Goal: Task Accomplishment & Management: Complete application form

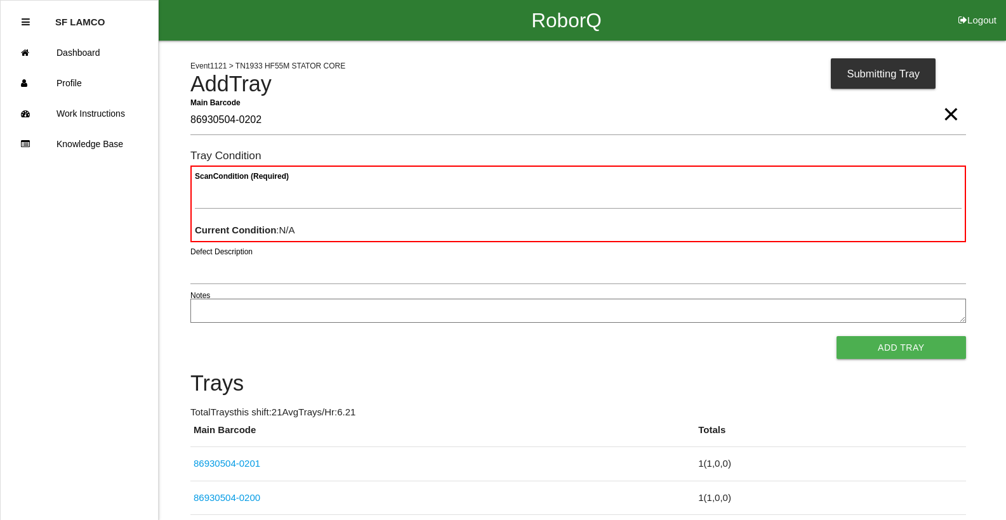
type Barcode "86930504-0202"
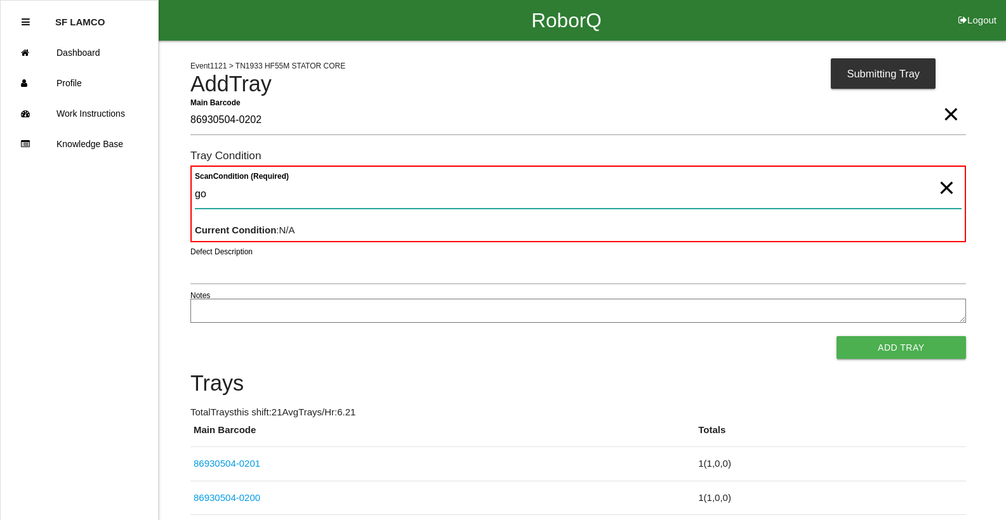
type Condition "goo"
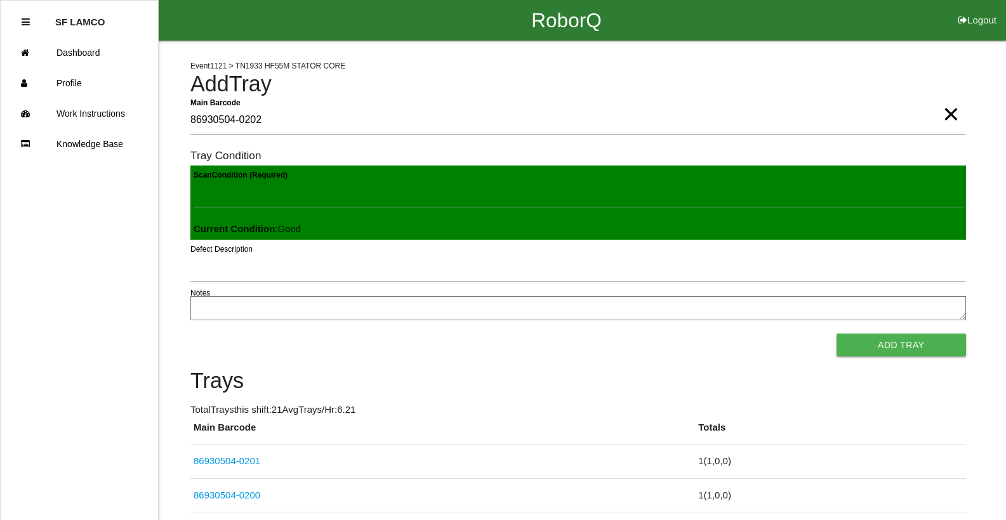
click at [836, 334] on button "Add Tray" at bounding box center [900, 345] width 129 height 23
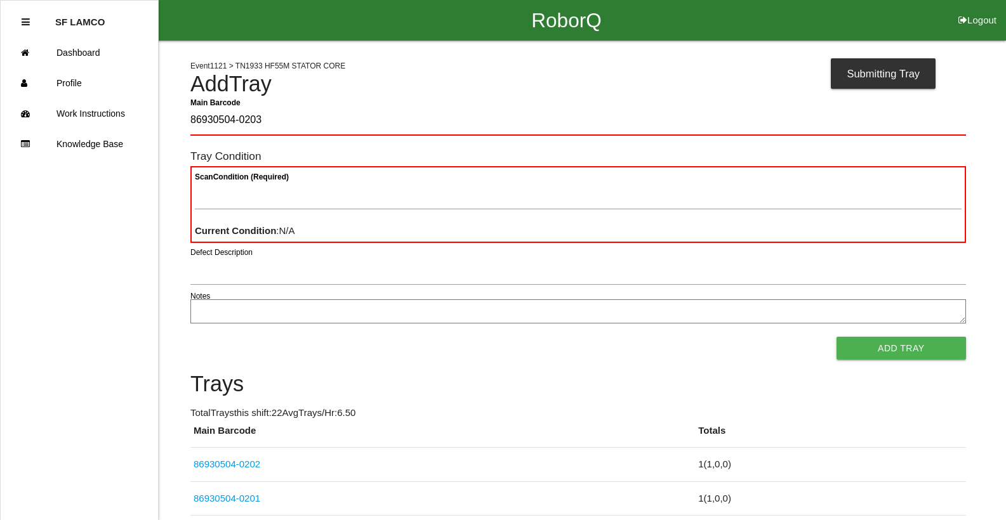
type Barcode "86930504-0203"
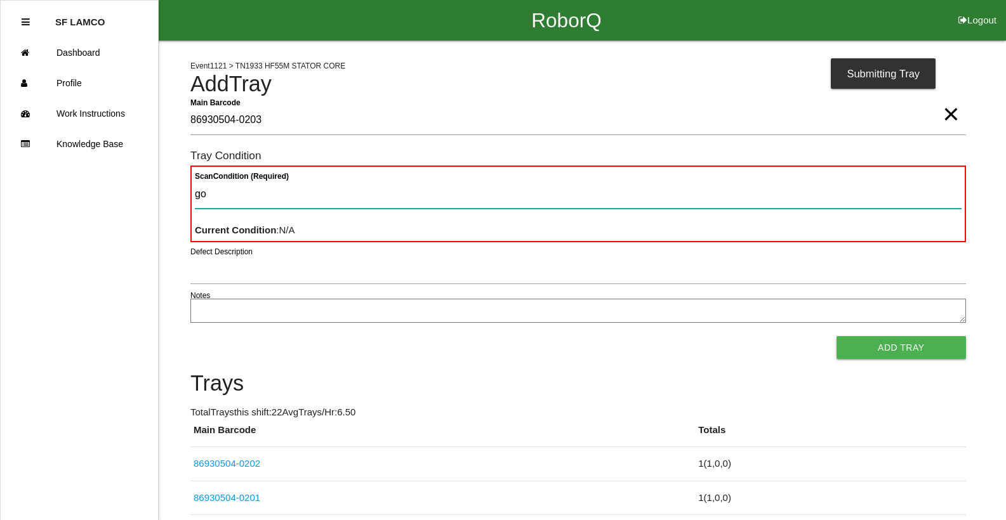
type Condition "goo"
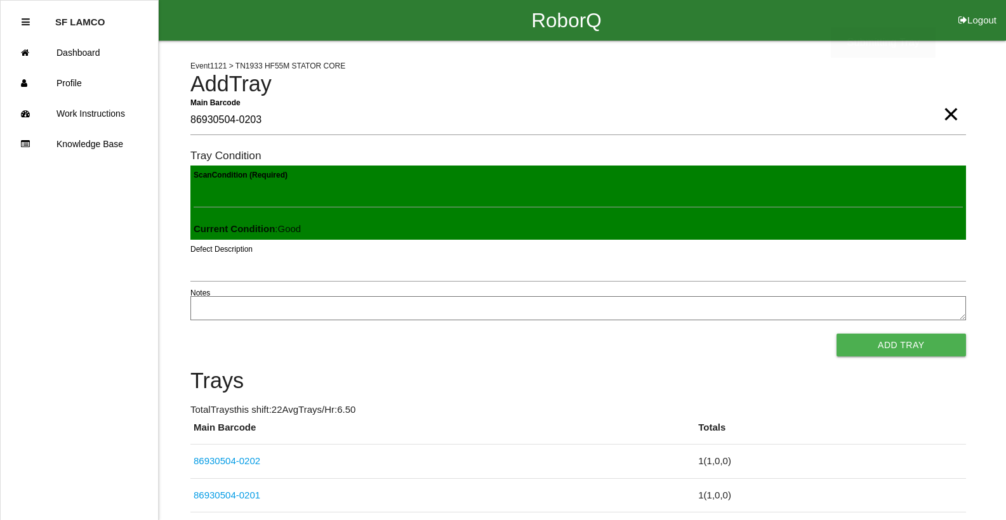
click button "Add Tray" at bounding box center [900, 345] width 129 height 23
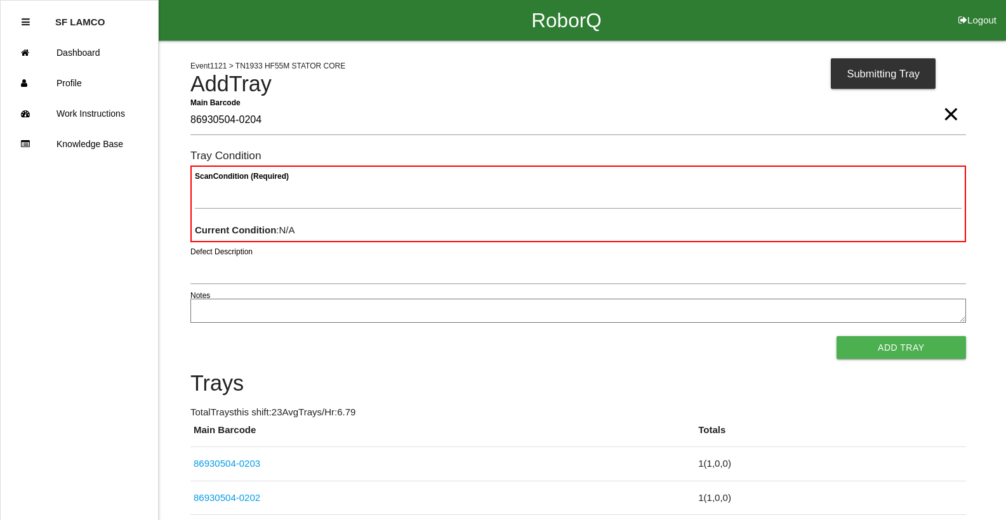
type Barcode "86930504-0204"
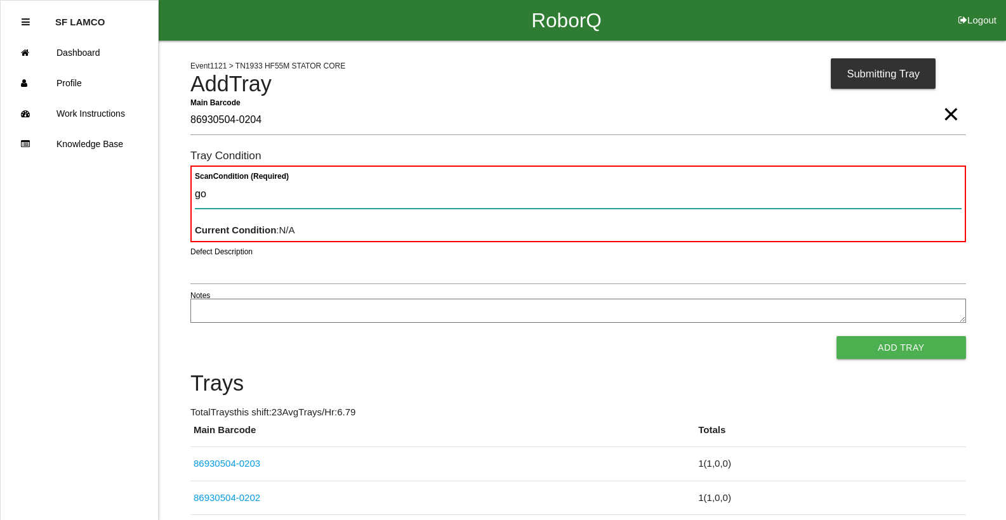
type Condition "goo"
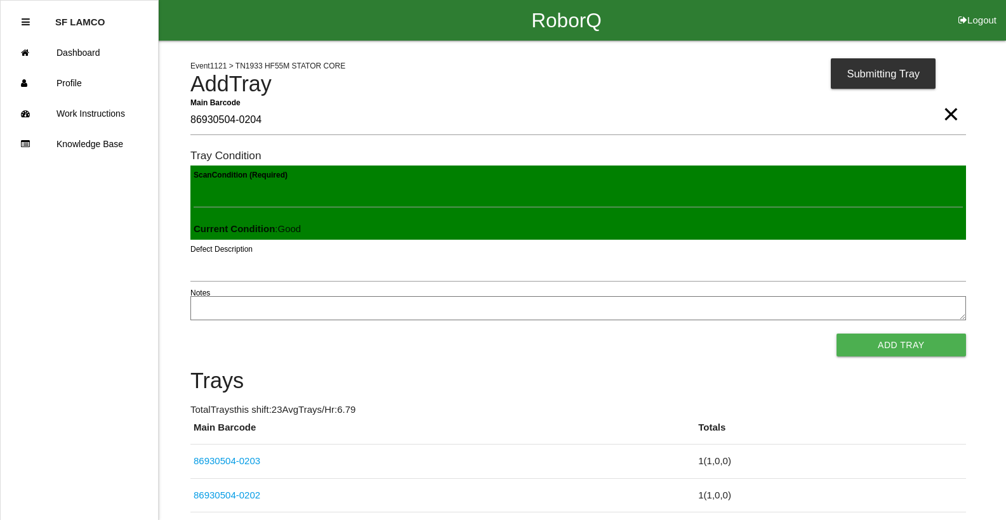
click at [836, 334] on button "Add Tray" at bounding box center [900, 345] width 129 height 23
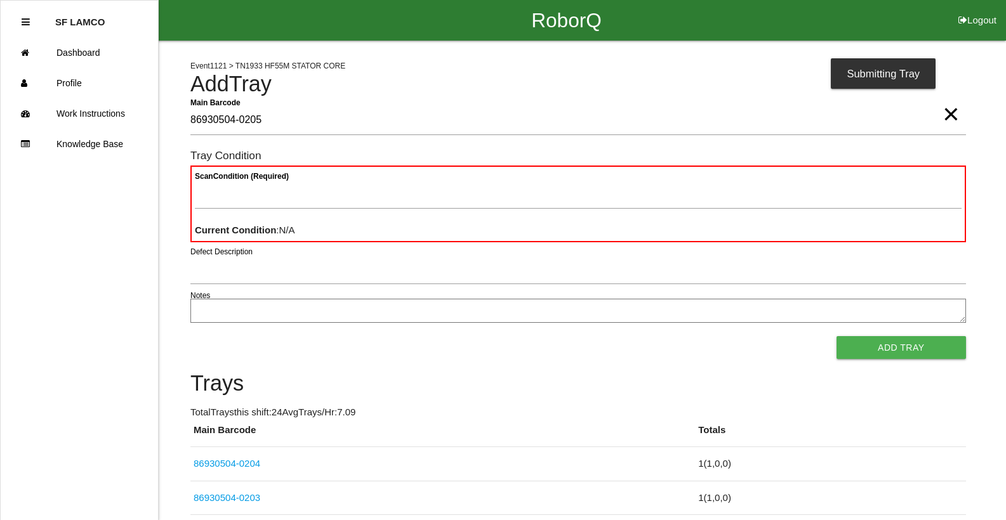
type Barcode "86930504-0205"
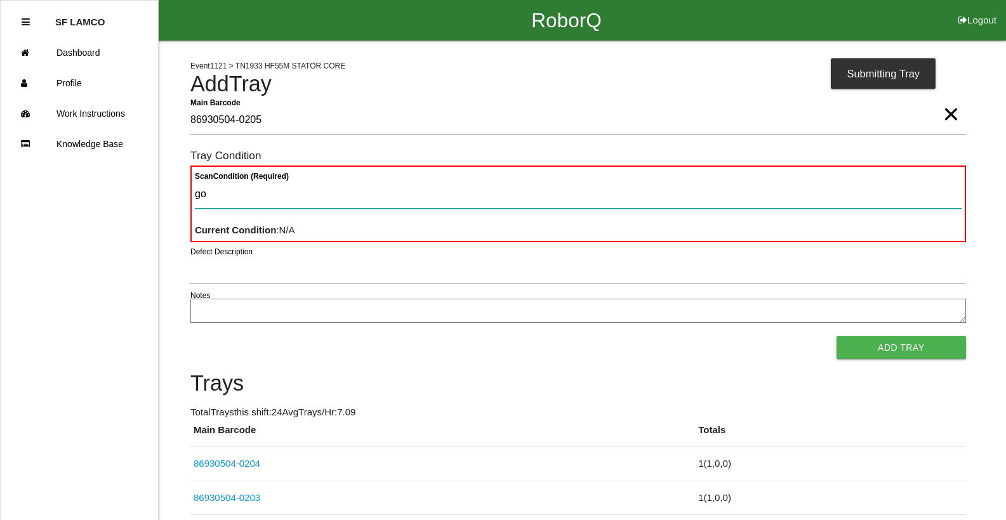
type Condition "goo"
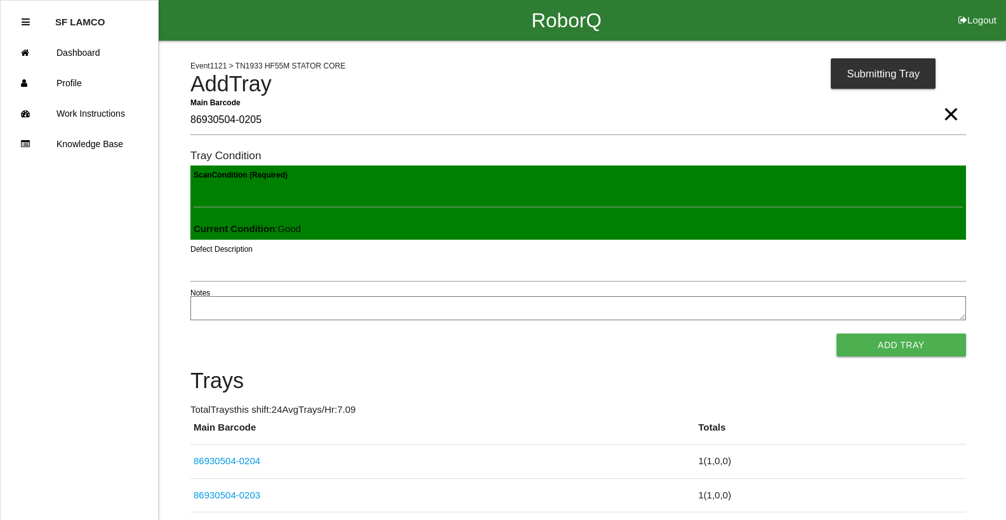
click at [836, 334] on button "Add Tray" at bounding box center [900, 345] width 129 height 23
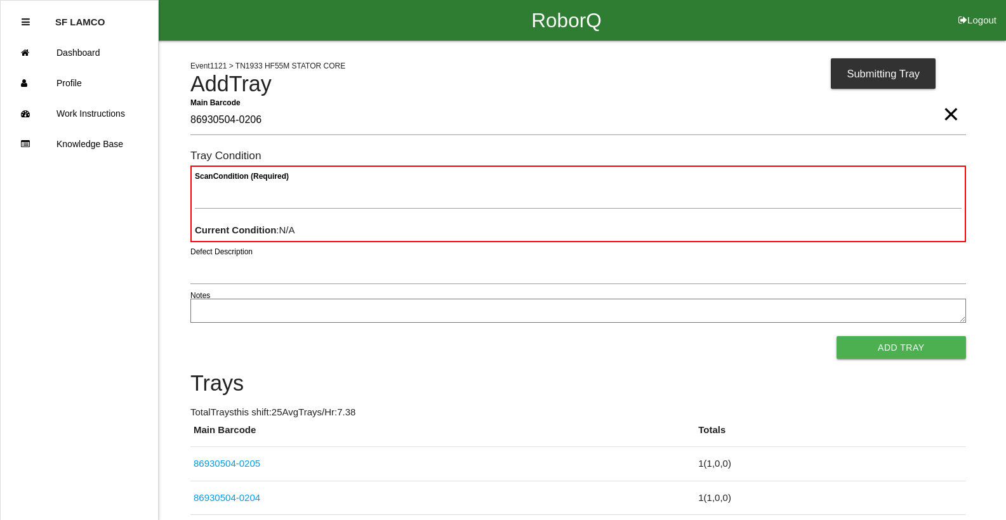
type Barcode "86930504-0206"
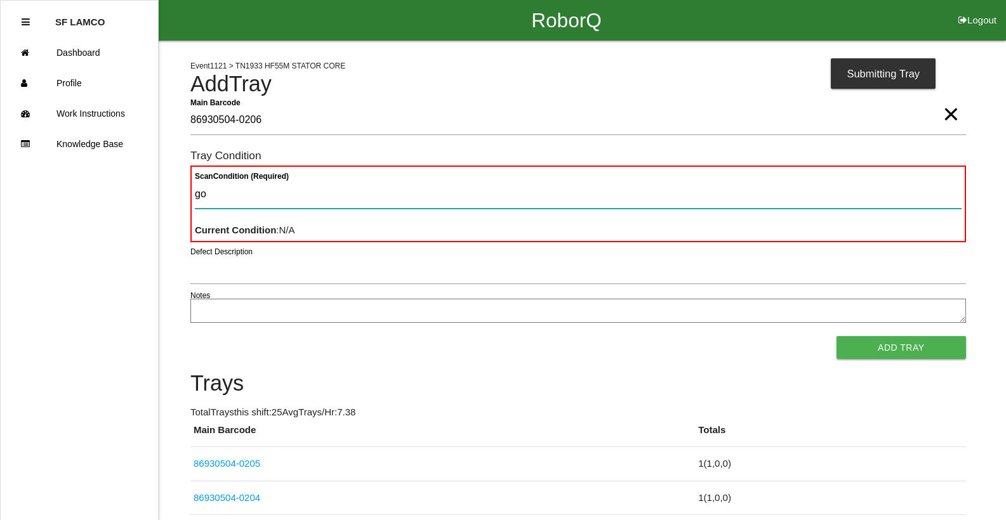
type Condition "goo"
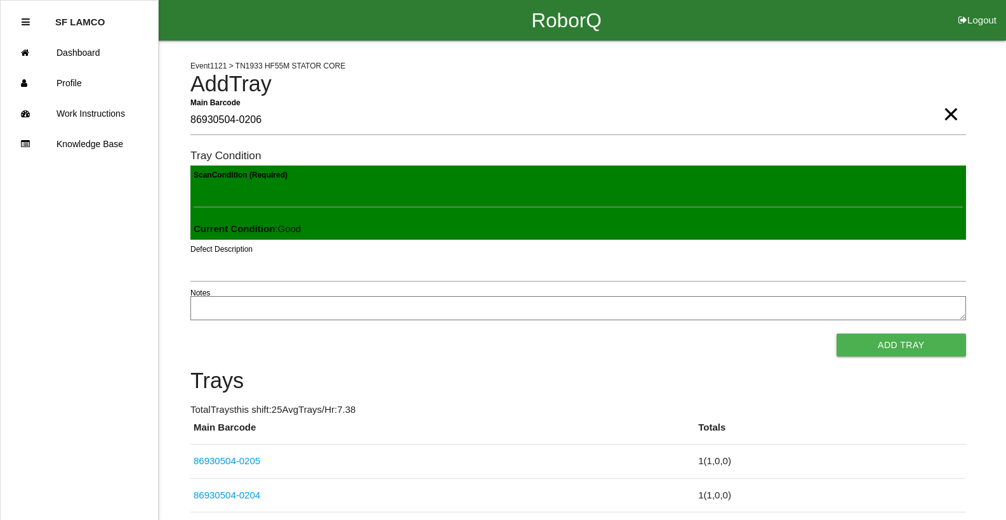
click at [836, 334] on button "Add Tray" at bounding box center [900, 345] width 129 height 23
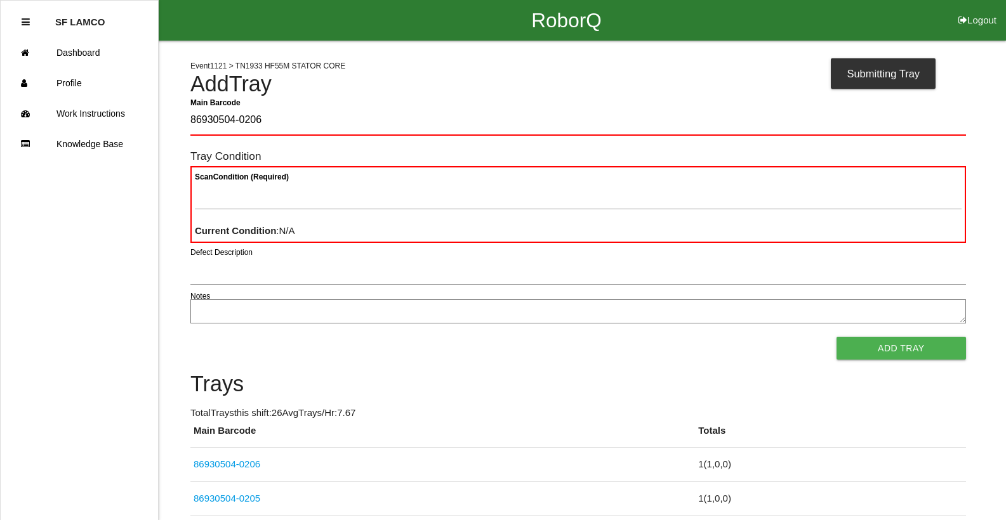
type Barcode "86930504-0206"
click at [961, 117] on Barcode "86930504-0206" at bounding box center [577, 121] width 775 height 30
click at [943, 114] on span "×" at bounding box center [950, 101] width 16 height 25
click at [926, 123] on Barcode "Main Barcode" at bounding box center [577, 121] width 775 height 30
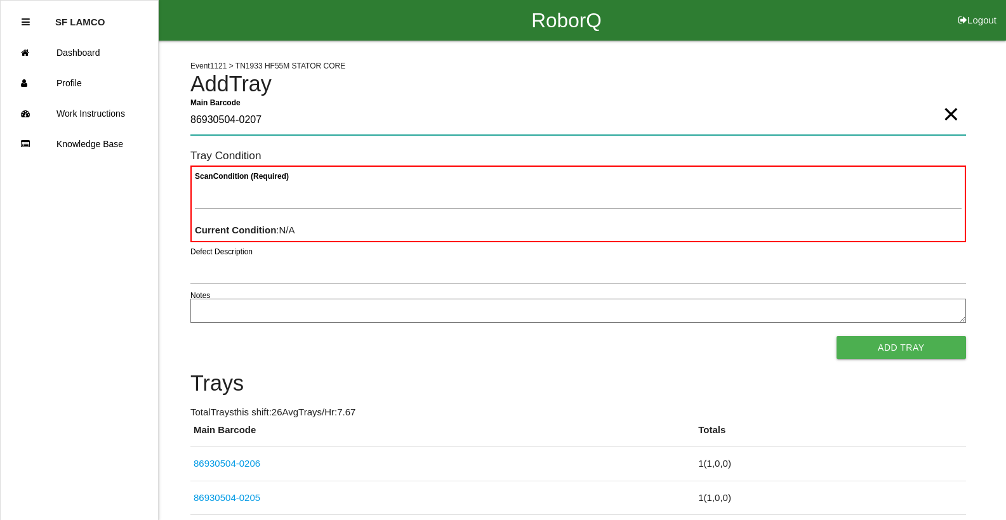
type Barcode "86930504-0207"
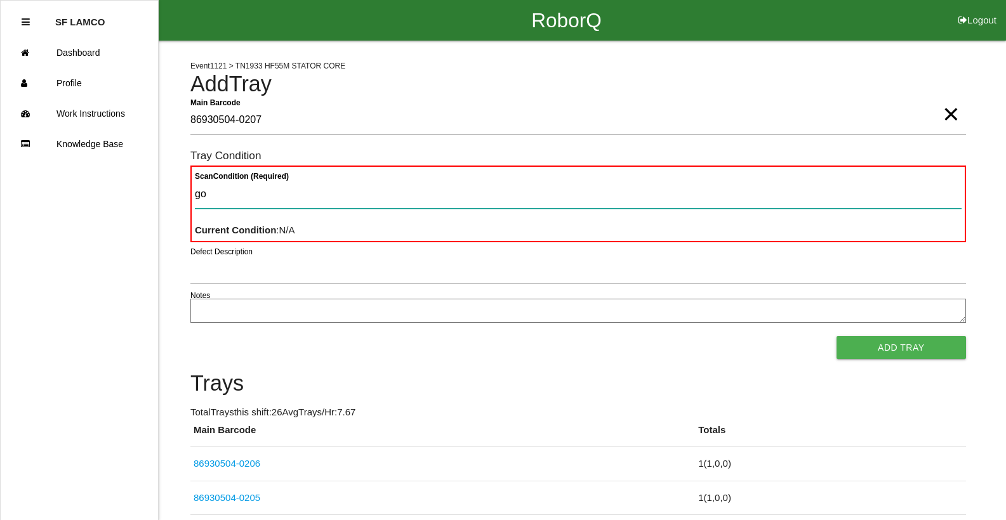
type Condition "goo"
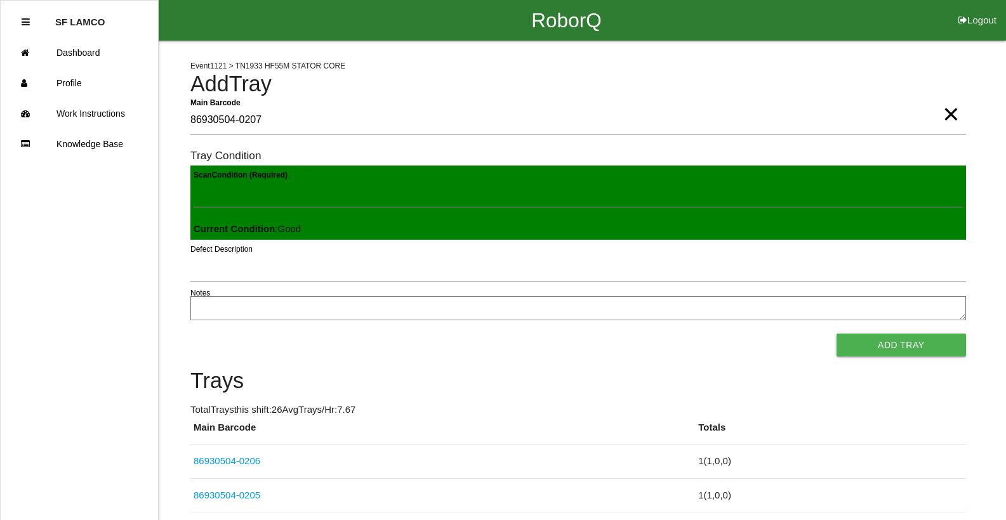
click button "Add Tray" at bounding box center [900, 345] width 129 height 23
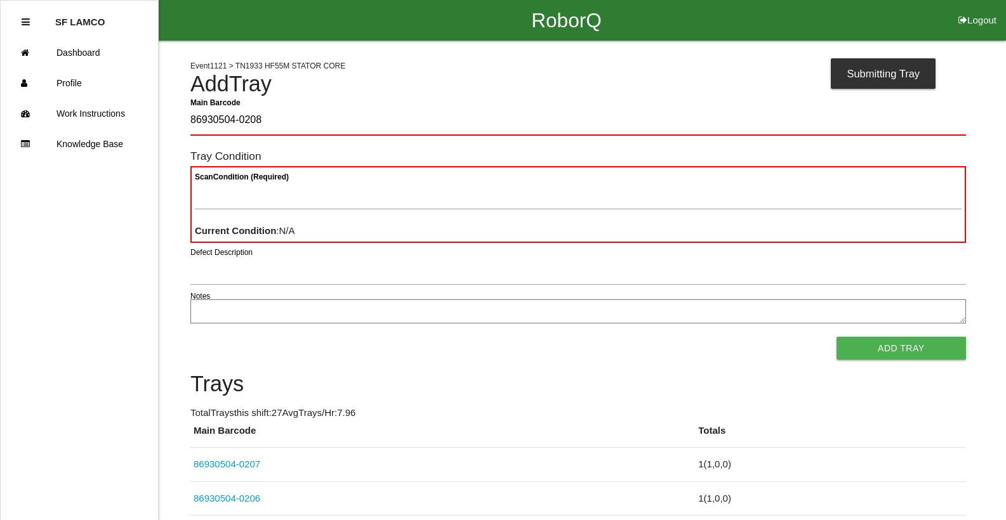
type Barcode "86930504-0208"
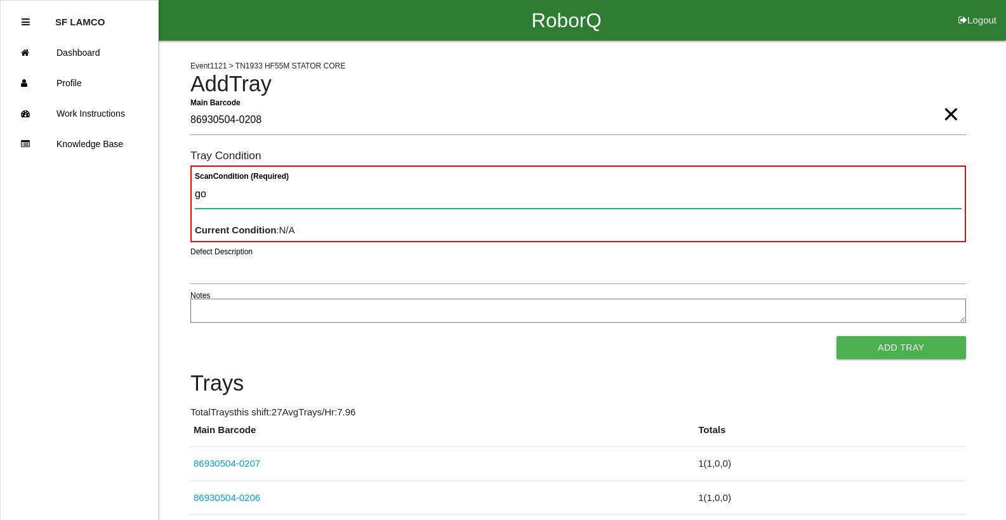
type Condition "goo"
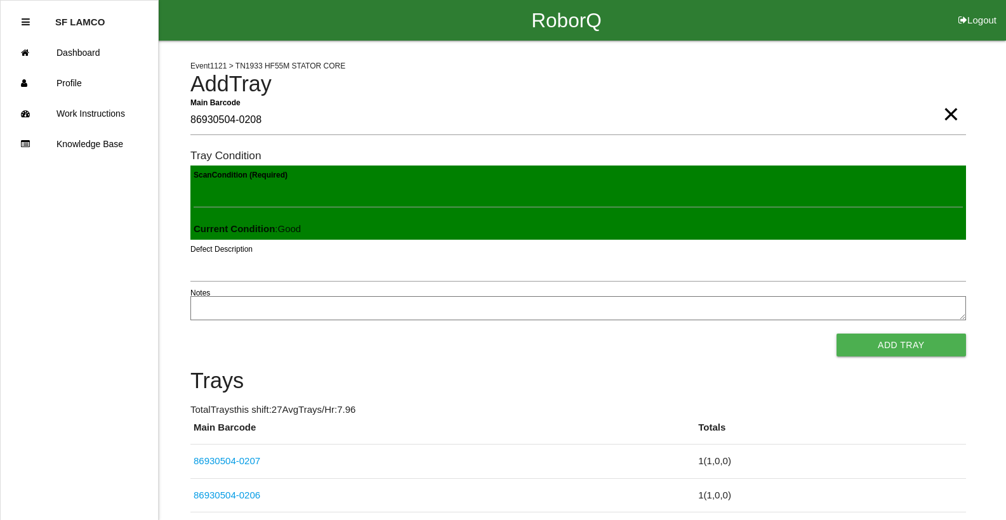
click at [836, 334] on button "Add Tray" at bounding box center [900, 345] width 129 height 23
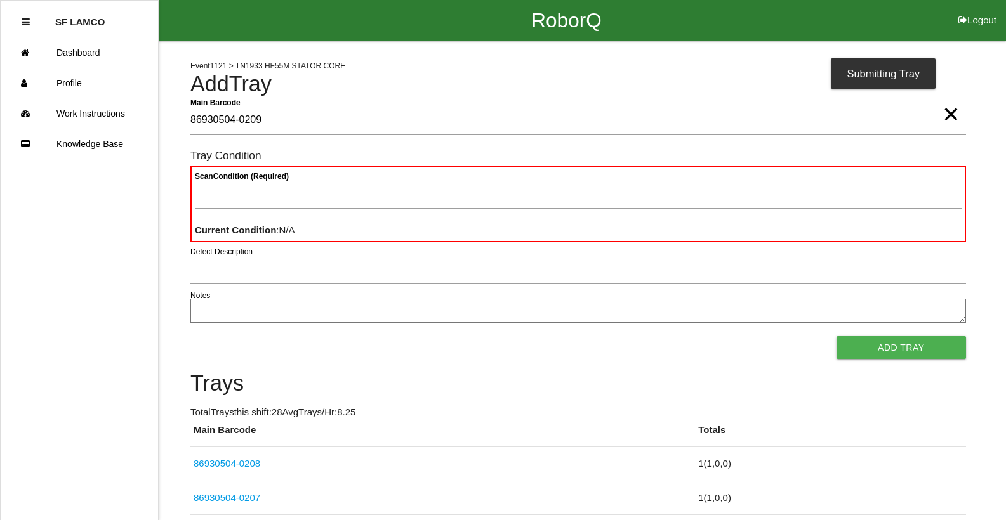
type Barcode "86930504-0209"
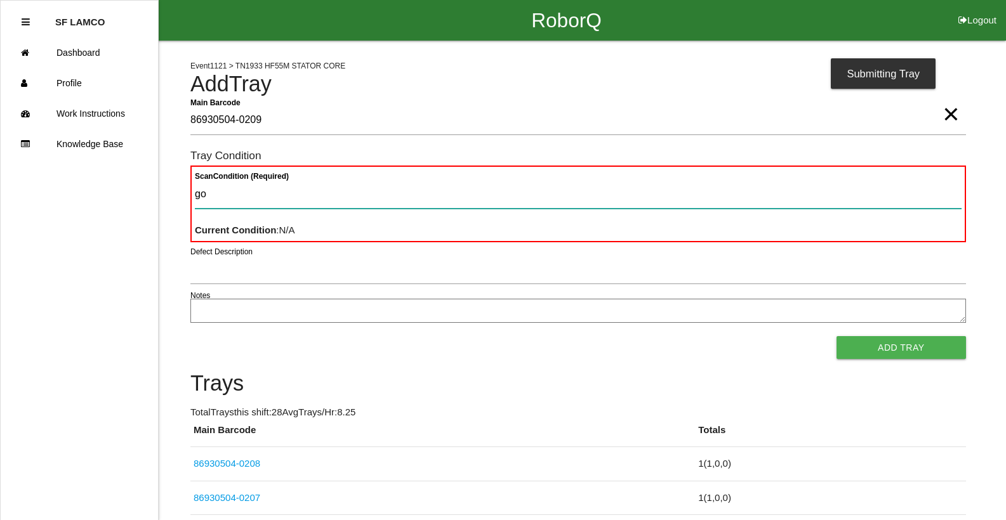
type Condition "goo"
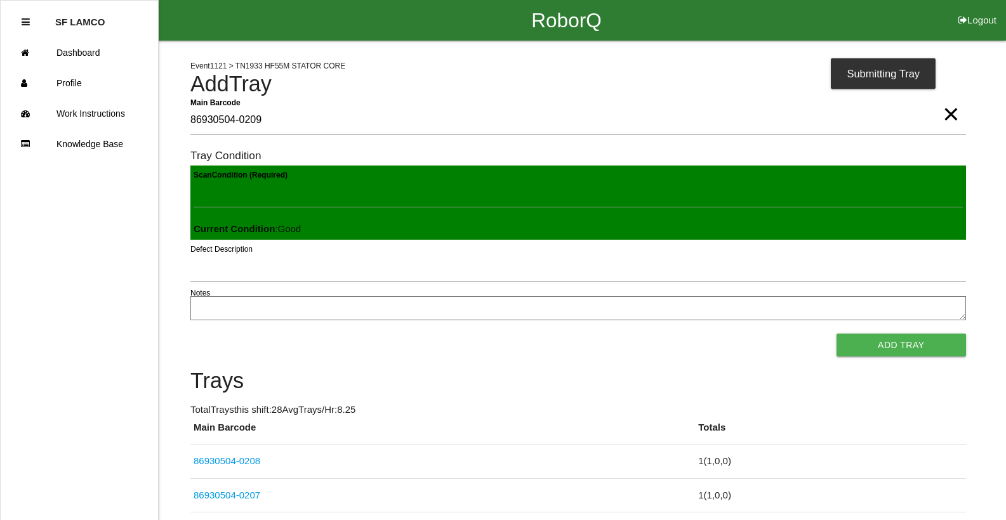
click at [836, 334] on button "Add Tray" at bounding box center [900, 345] width 129 height 23
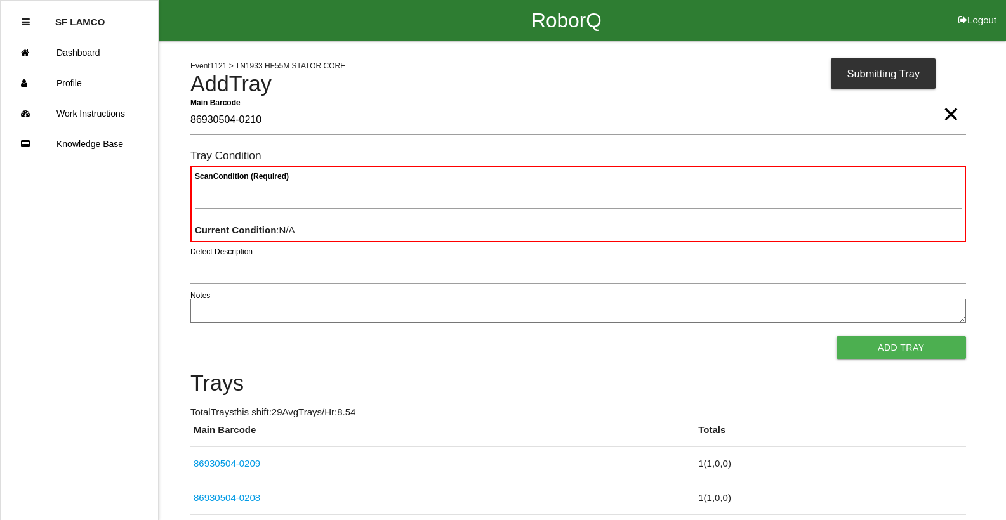
type Barcode "86930504-0210"
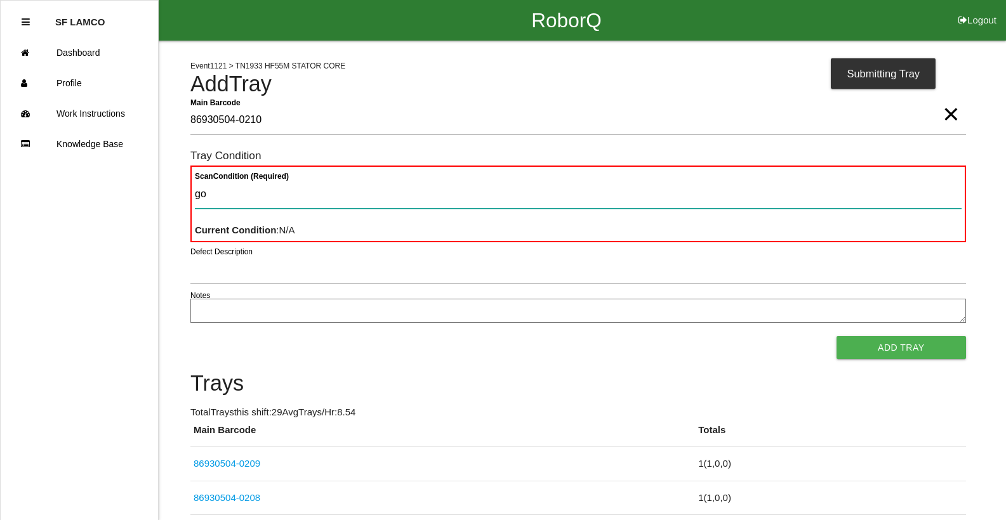
type Condition "goo"
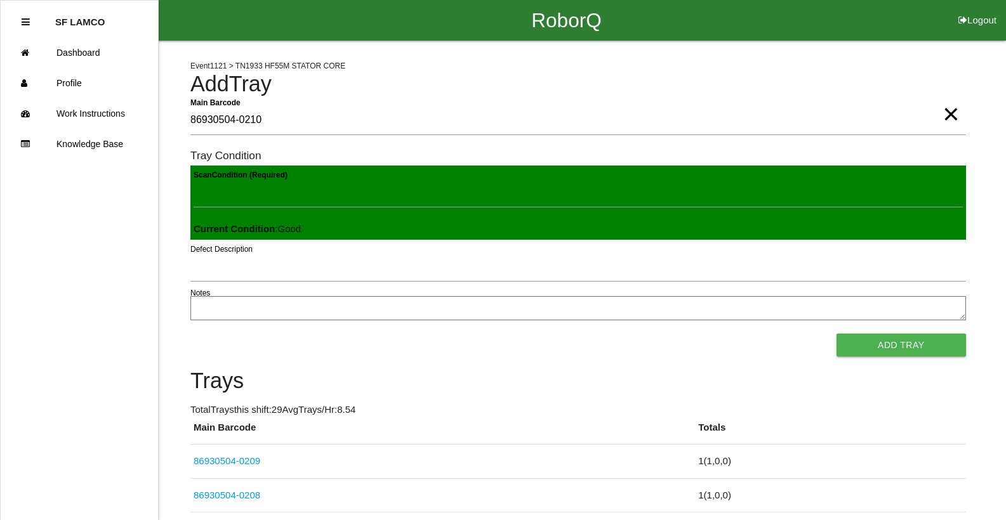
click at [836, 334] on button "Add Tray" at bounding box center [900, 345] width 129 height 23
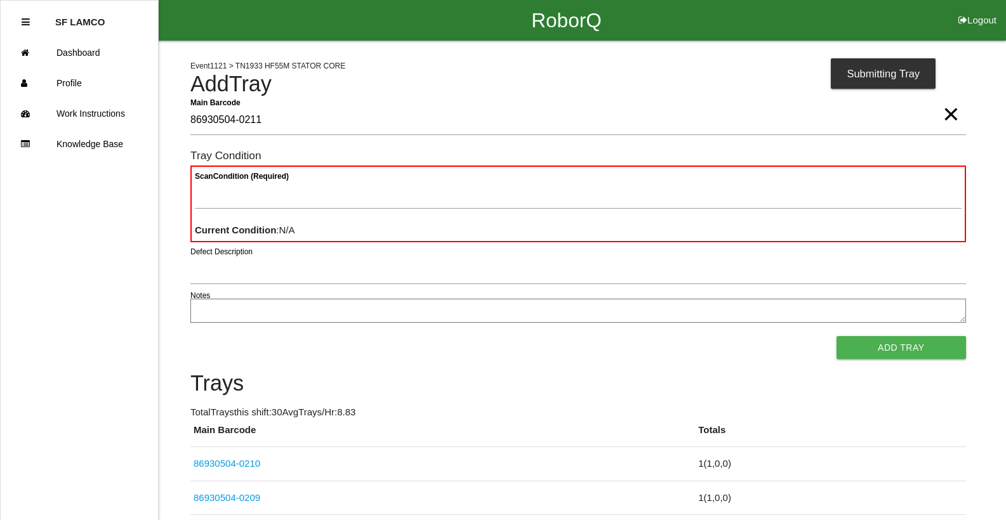
type Barcode "86930504-0211"
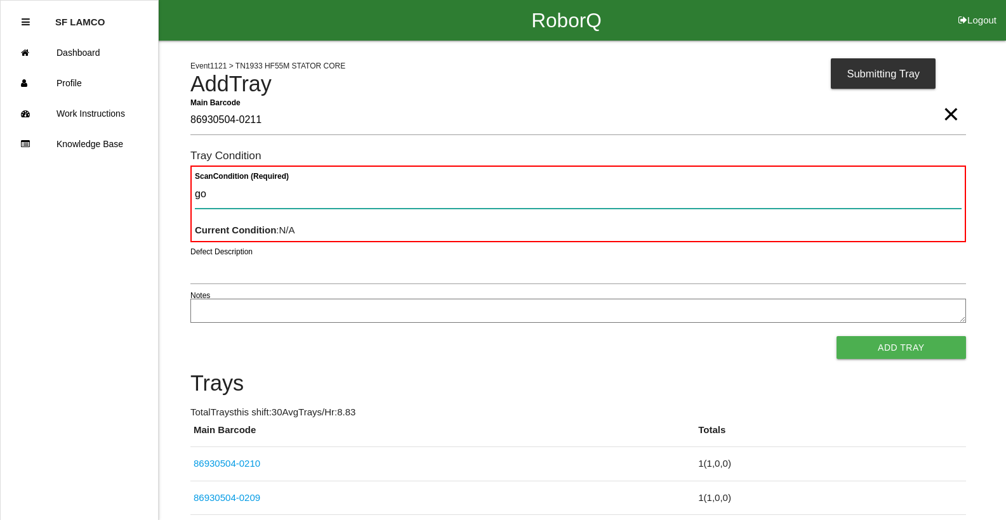
type Condition "goo"
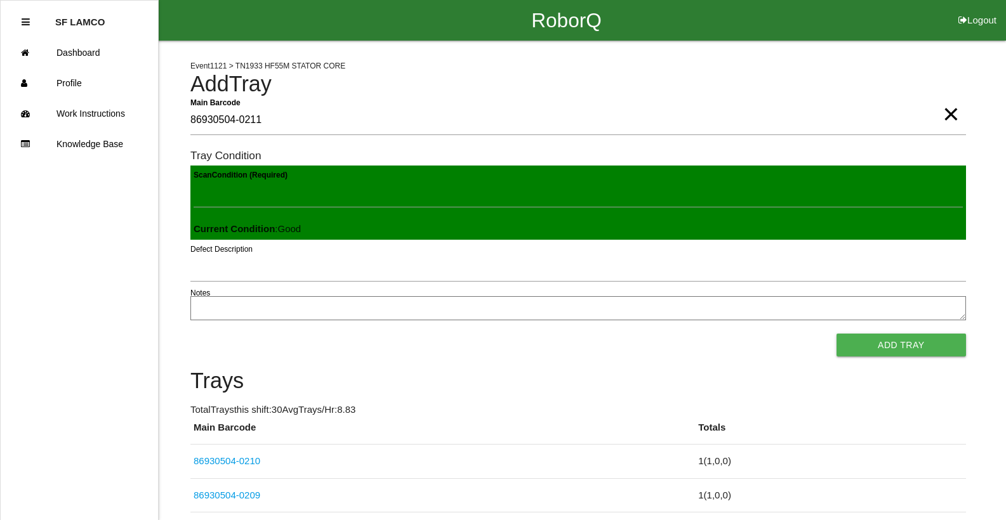
click button "Add Tray" at bounding box center [900, 345] width 129 height 23
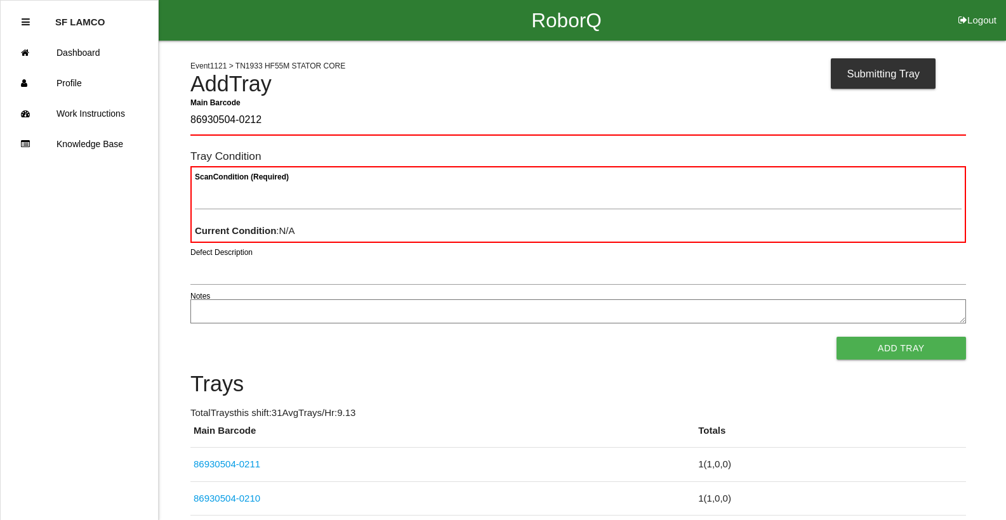
type Barcode "86930504-0212"
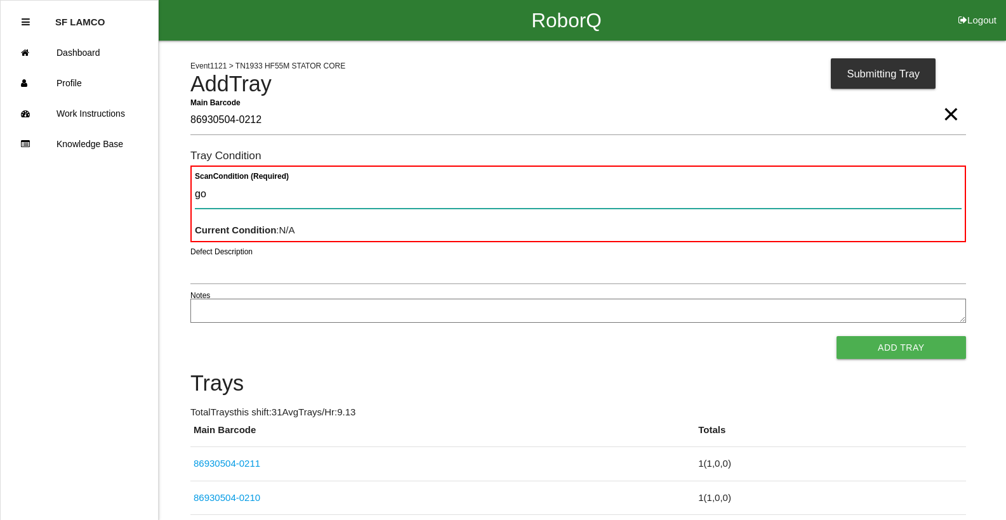
type Condition "goo"
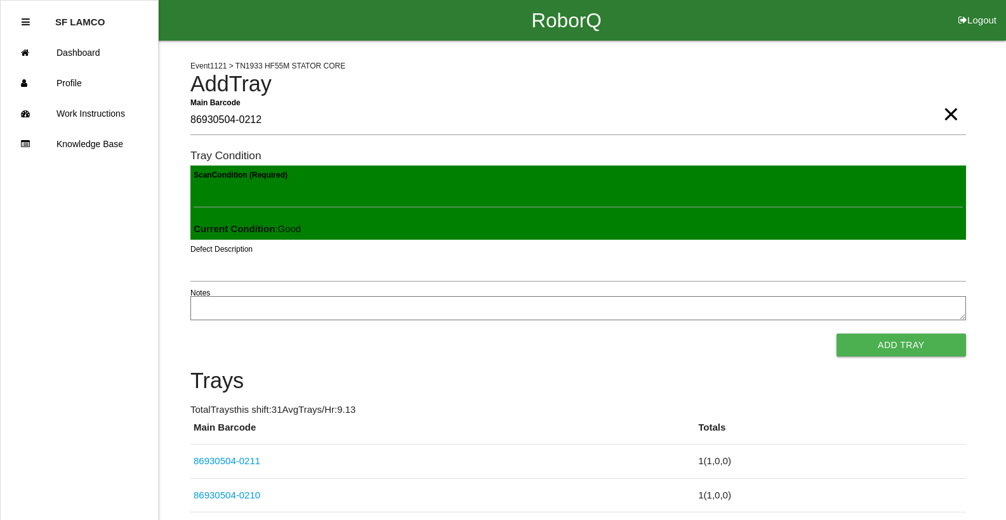
click at [836, 334] on button "Add Tray" at bounding box center [900, 345] width 129 height 23
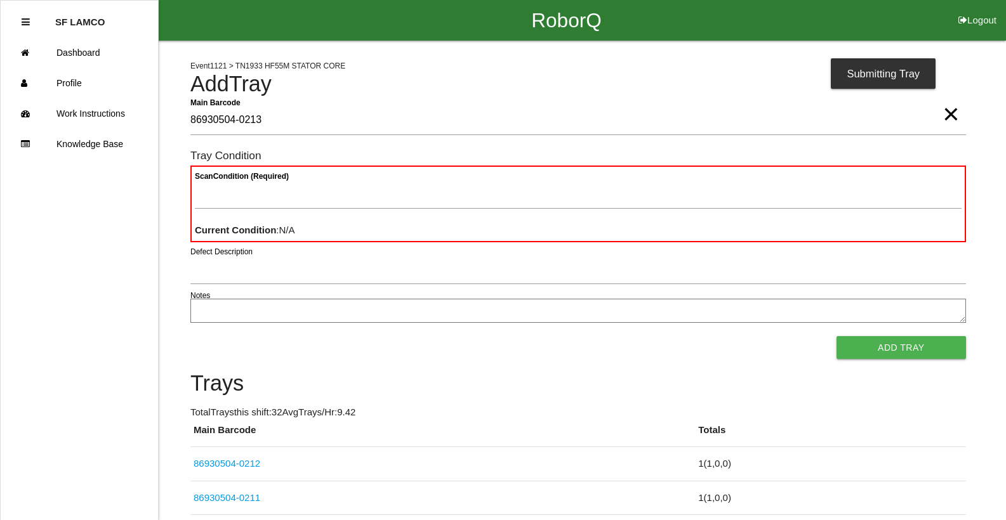
type Barcode "86930504-0213"
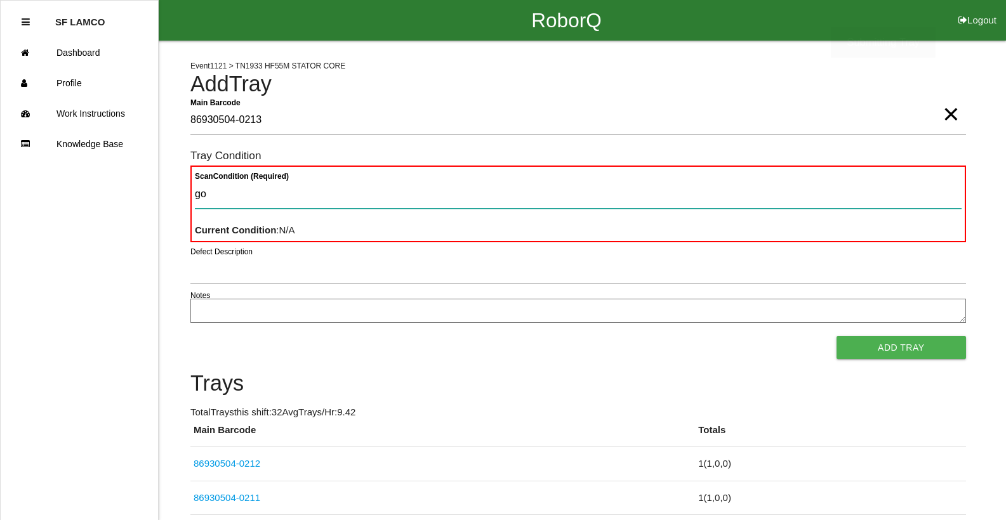
type Condition "goo"
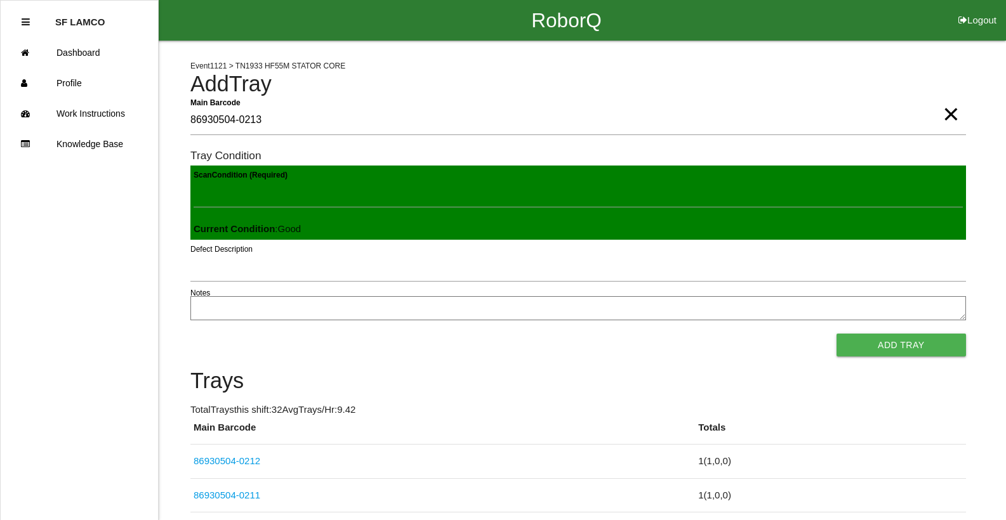
click at [836, 334] on button "Add Tray" at bounding box center [900, 345] width 129 height 23
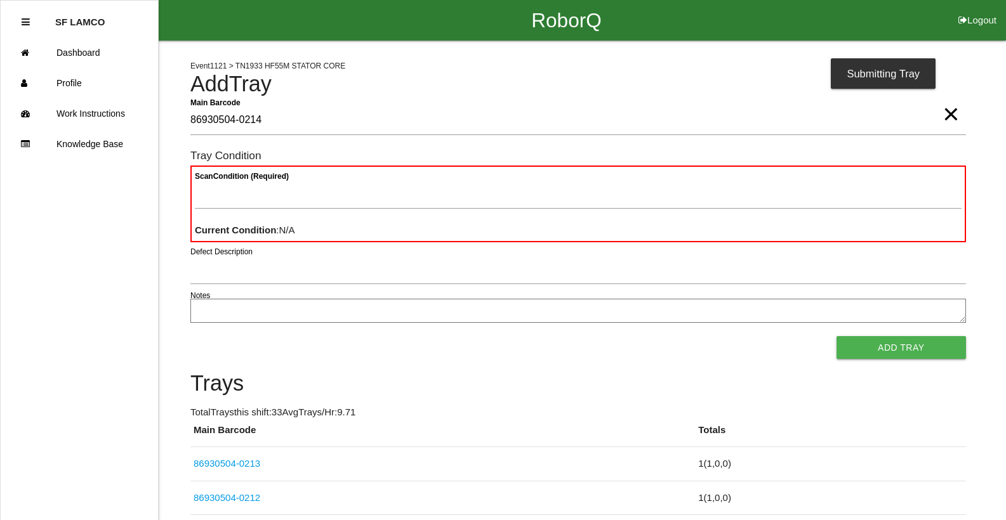
type Barcode "86930504-0214"
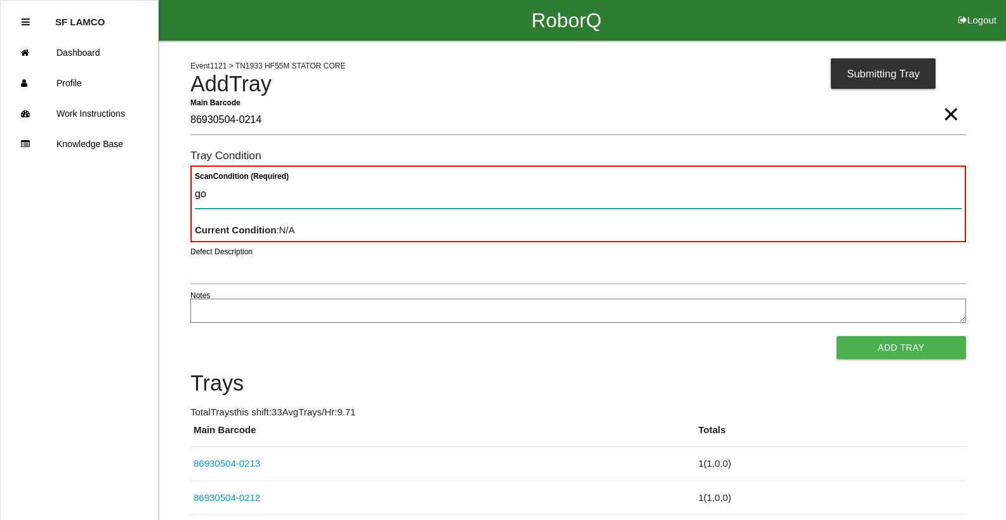
type Condition "goo"
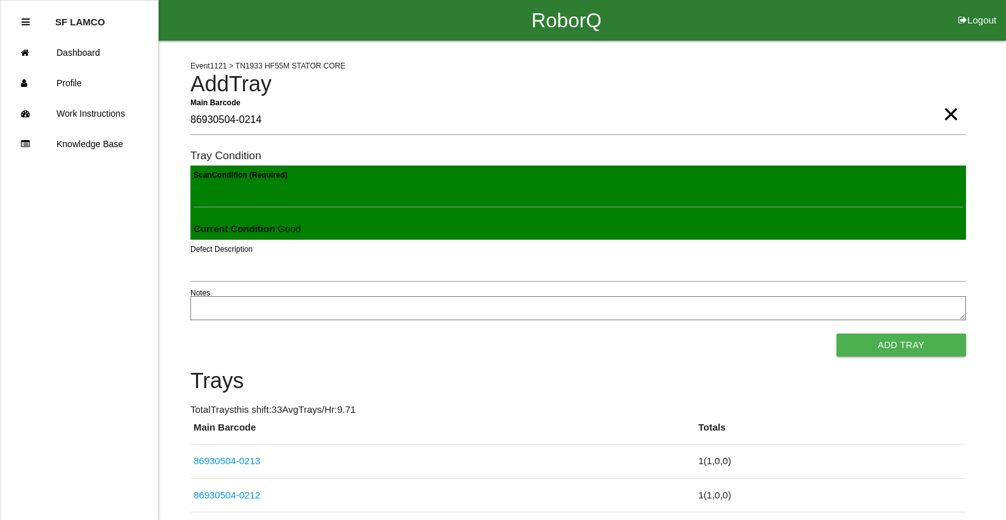
click at [836, 334] on button "Add Tray" at bounding box center [900, 345] width 129 height 23
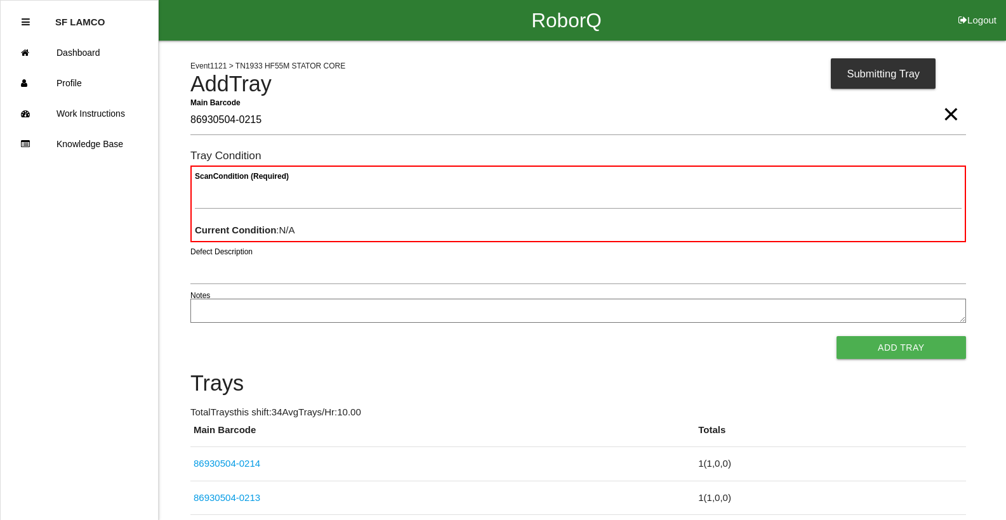
type Barcode "86930504-0215"
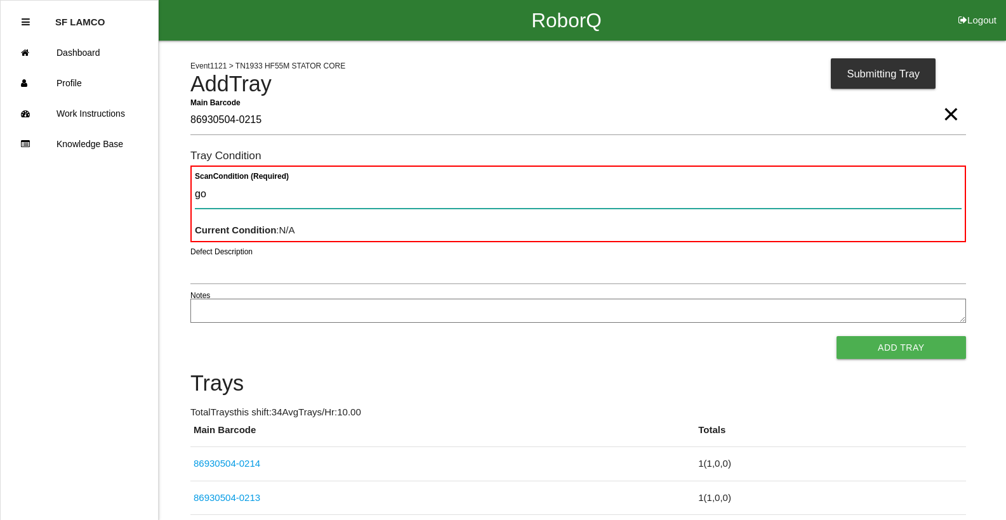
type Condition "goo"
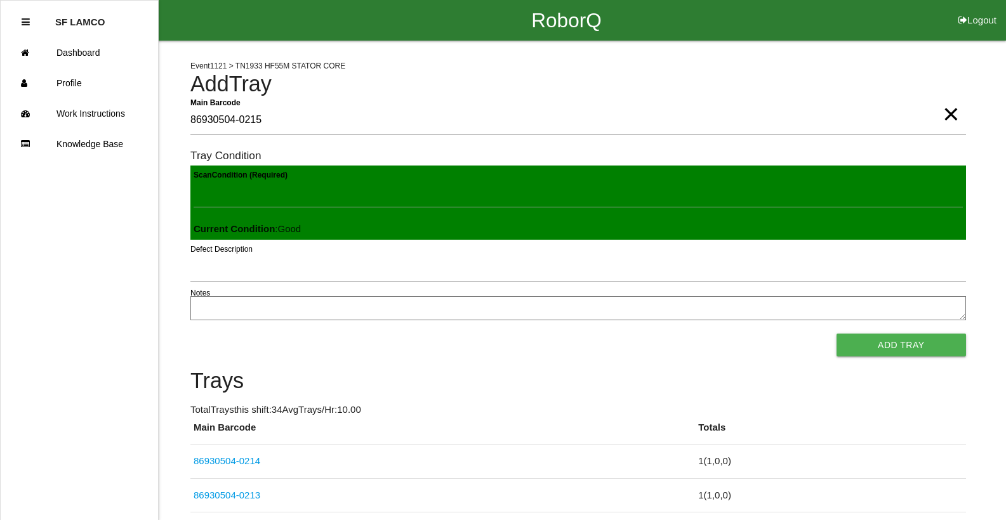
click at [836, 334] on button "Add Tray" at bounding box center [900, 345] width 129 height 23
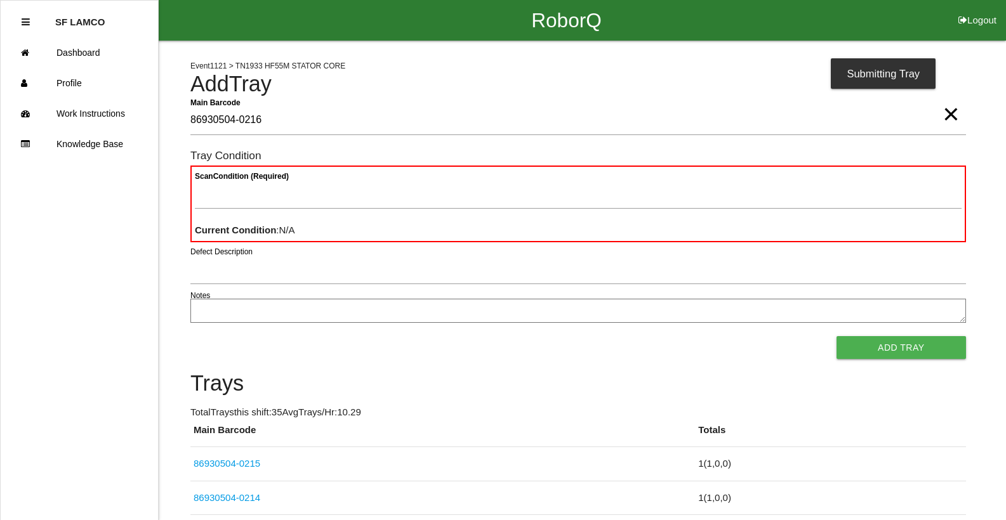
type Barcode "86930504-0216"
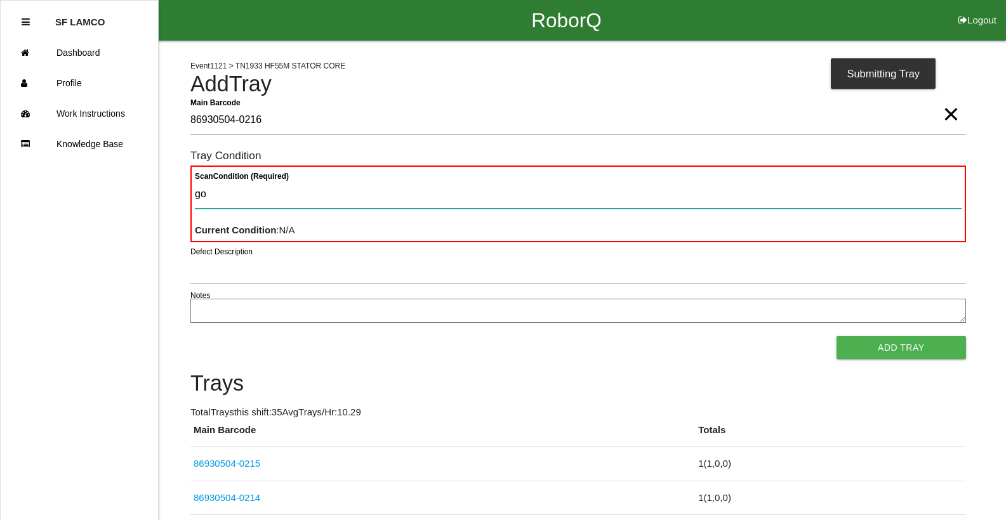
type Condition "goo"
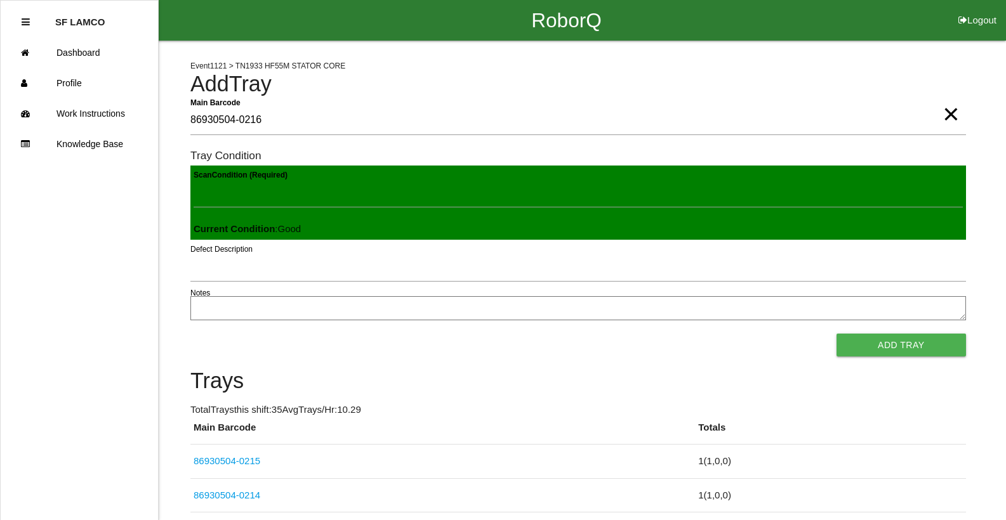
click at [836, 334] on button "Add Tray" at bounding box center [900, 345] width 129 height 23
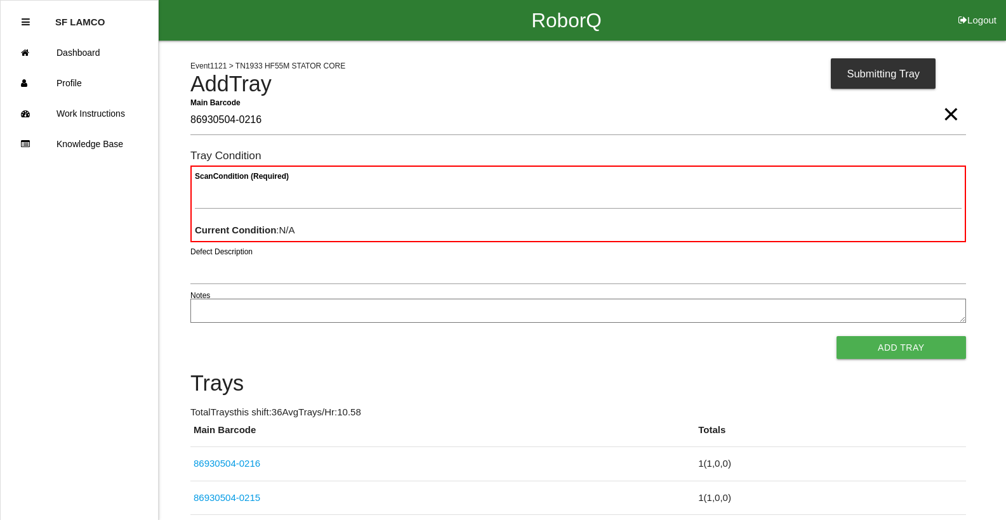
type Barcode "86930504-0216"
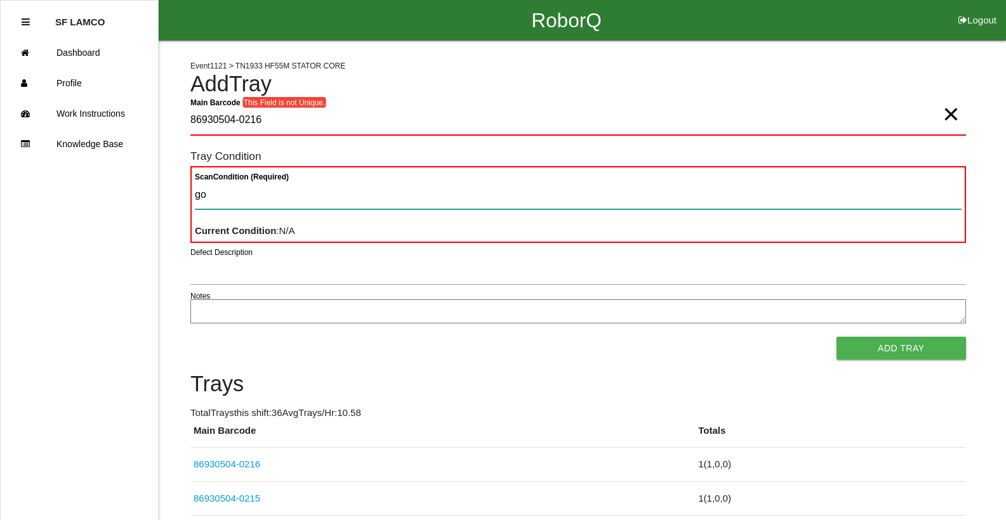
type Condition "goo"
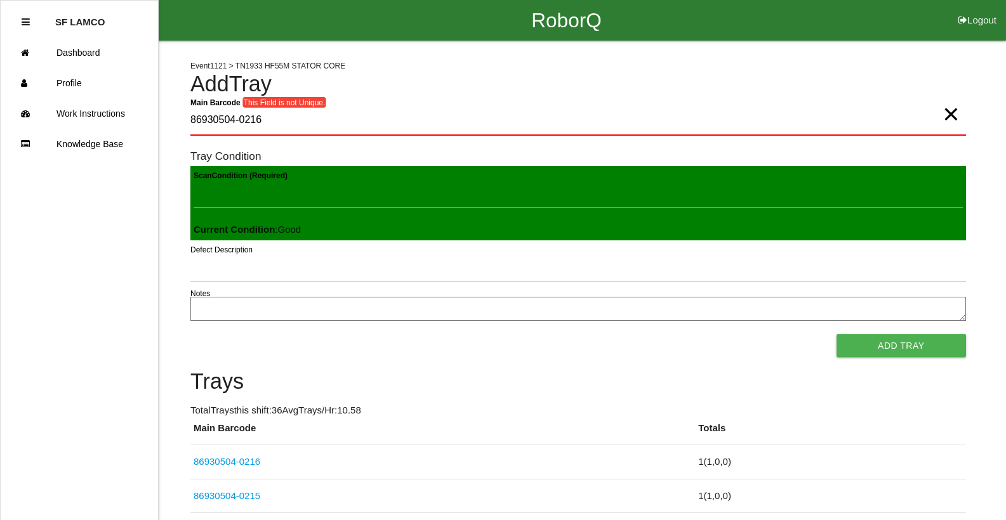
click at [950, 111] on span "×" at bounding box center [950, 101] width 16 height 25
click at [914, 120] on Barcode "Main Barcode" at bounding box center [577, 121] width 775 height 30
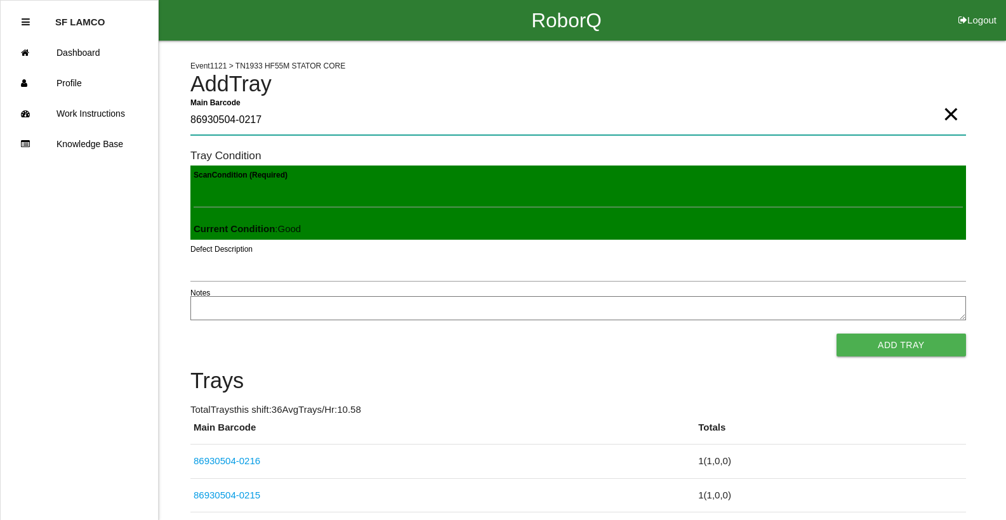
type Barcode "86930504-0217"
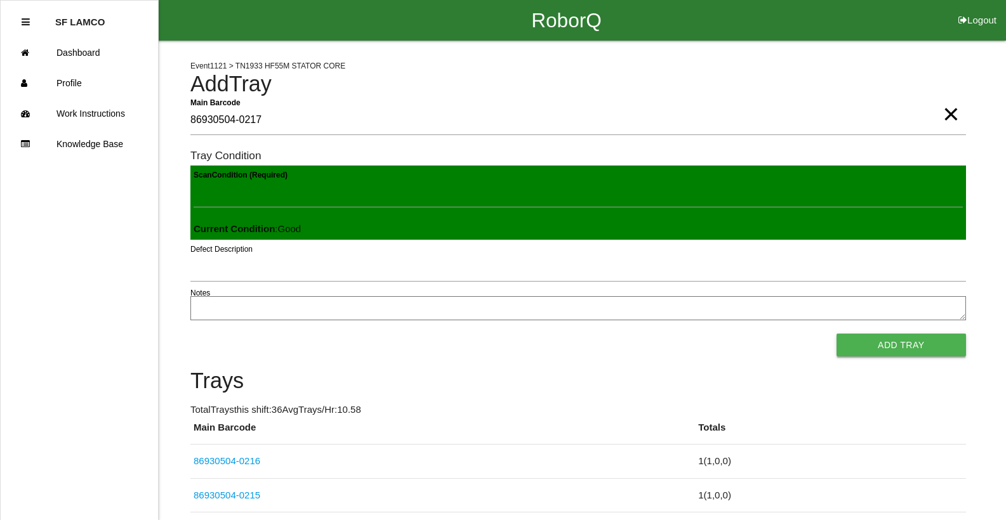
click at [932, 349] on button "Add Tray" at bounding box center [900, 345] width 129 height 23
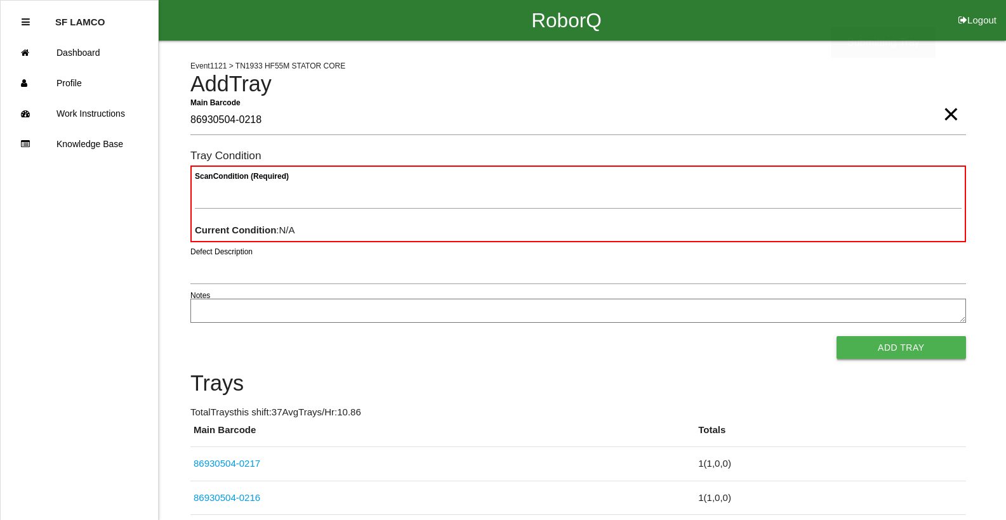
type Barcode "86930504-0218"
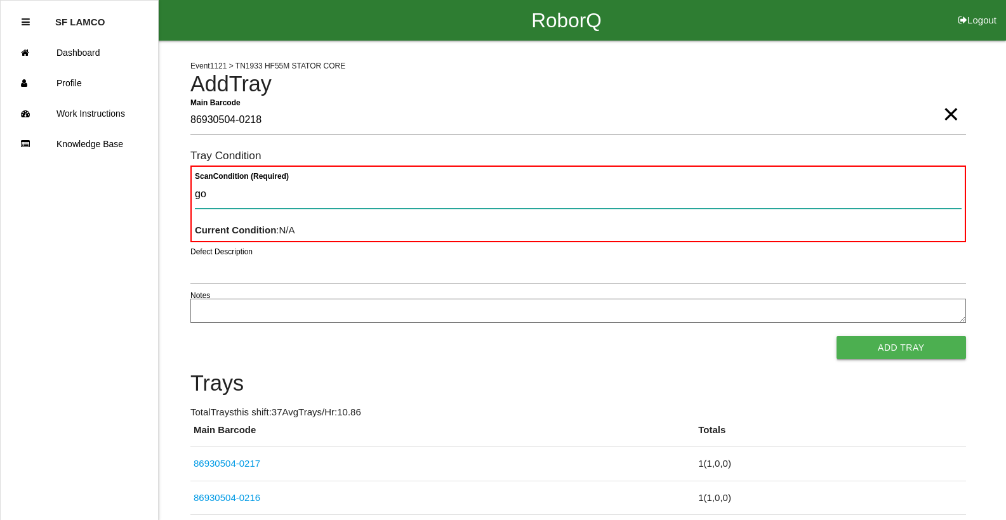
type Condition "goo"
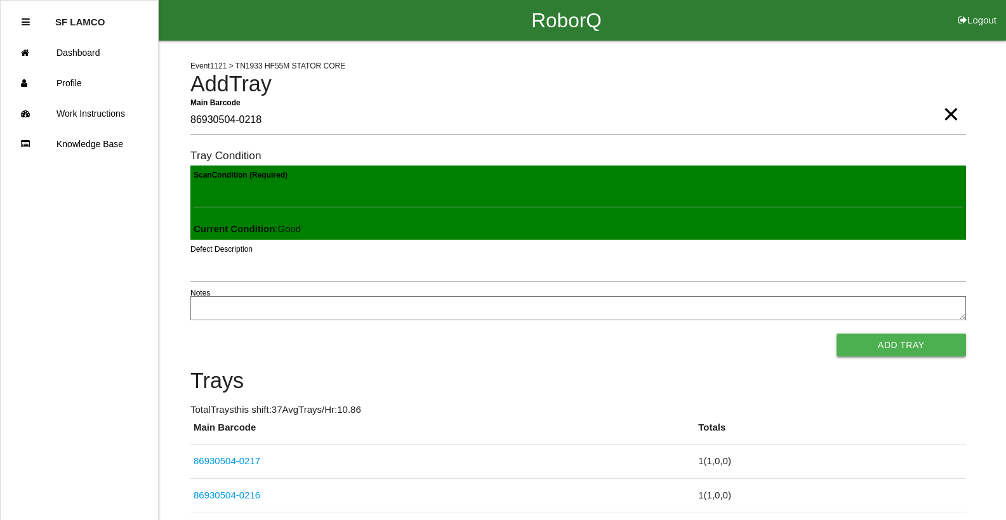
click button "Add Tray" at bounding box center [900, 345] width 129 height 23
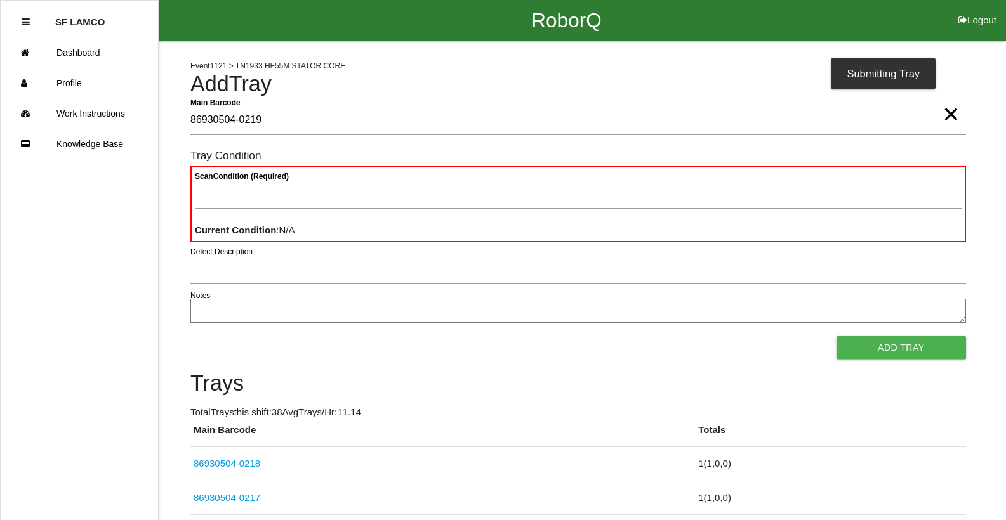
type Barcode "86930504-0219"
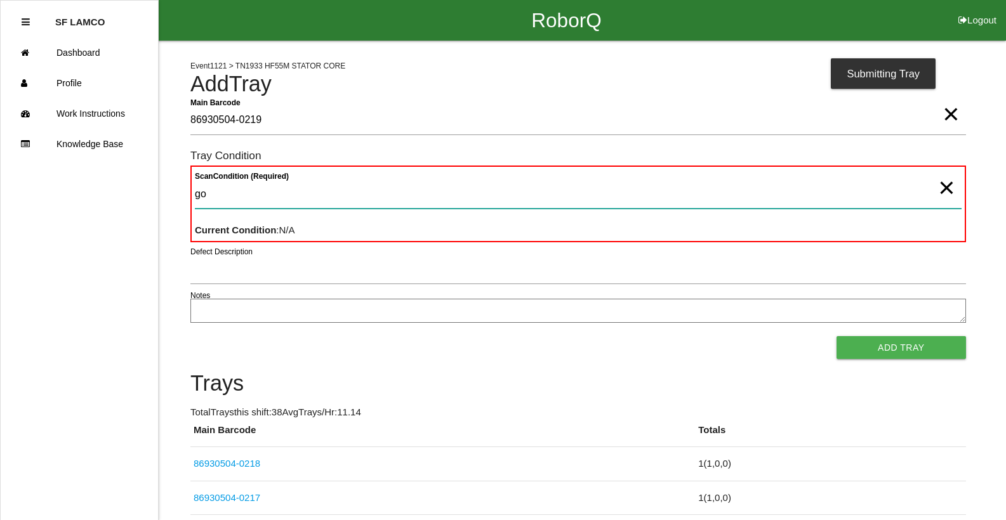
type Condition "goo"
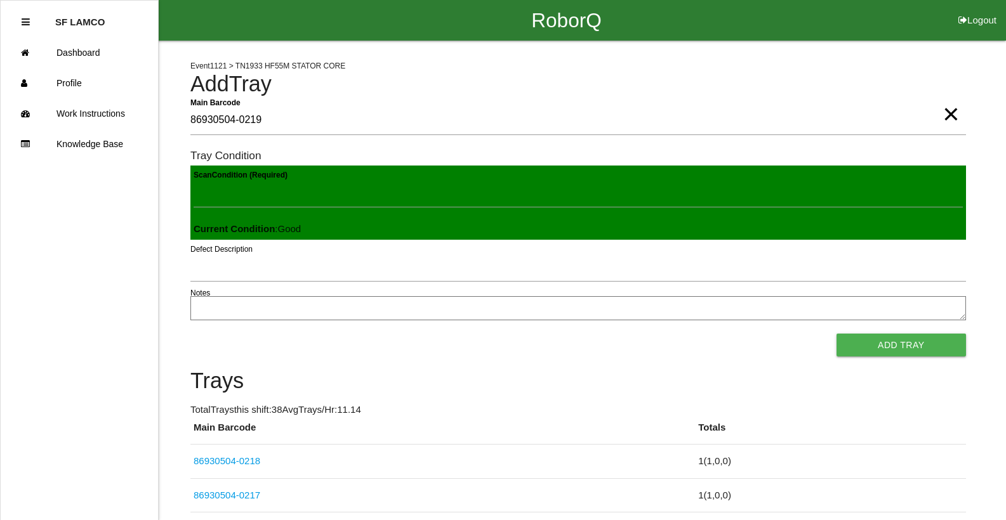
click at [836, 334] on button "Add Tray" at bounding box center [900, 345] width 129 height 23
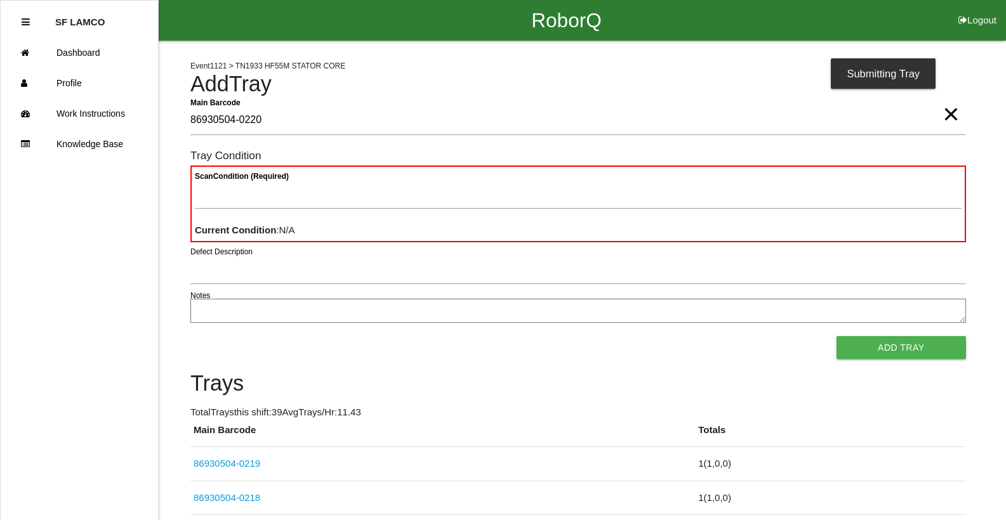
type Barcode "86930504-0220"
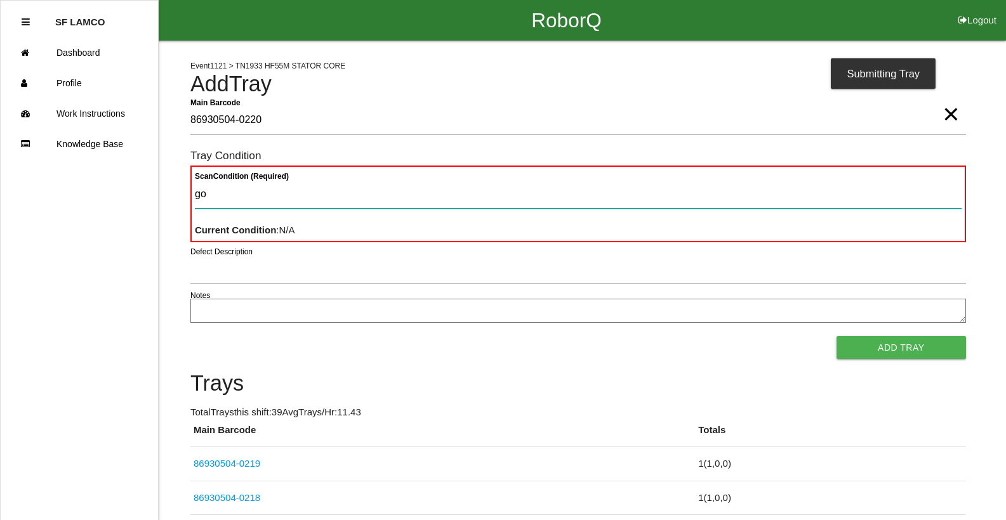
type Condition "goo"
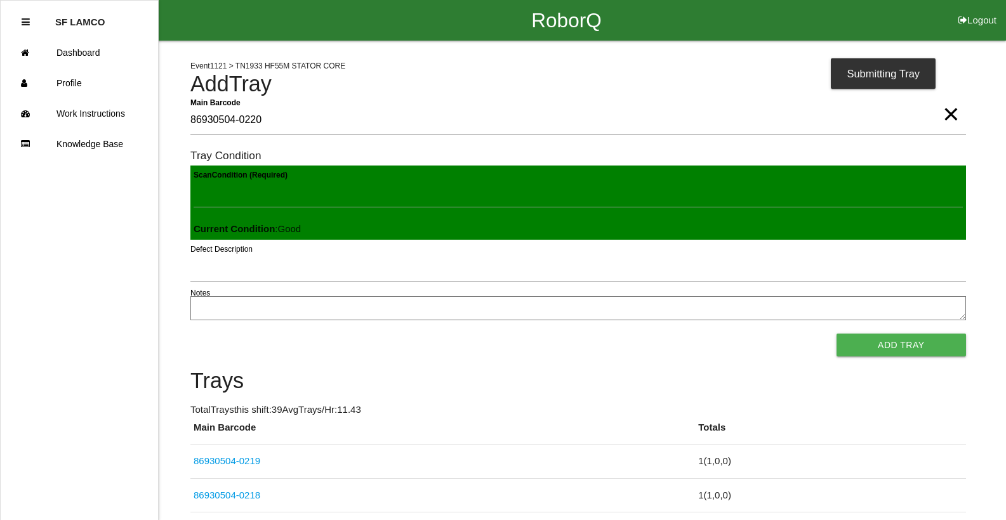
click at [836, 334] on button "Add Tray" at bounding box center [900, 345] width 129 height 23
